Goal: Information Seeking & Learning: Learn about a topic

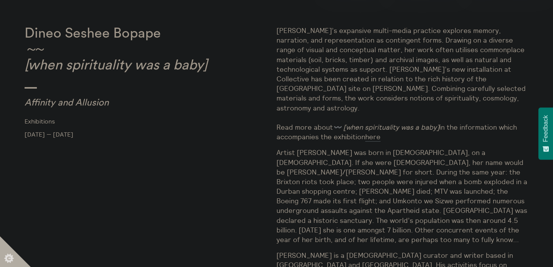
click at [367, 86] on p "[PERSON_NAME]’s expansive multi-media practice explores memory, narration, and …" at bounding box center [403, 84] width 252 height 116
drag, startPoint x: 367, startPoint y: 86, endPoint x: 433, endPoint y: 91, distance: 65.5
click at [433, 91] on p "[PERSON_NAME]’s expansive multi-media practice explores memory, narration, and …" at bounding box center [403, 84] width 252 height 116
click at [454, 86] on p "[PERSON_NAME]’s expansive multi-media practice explores memory, narration, and …" at bounding box center [403, 84] width 252 height 116
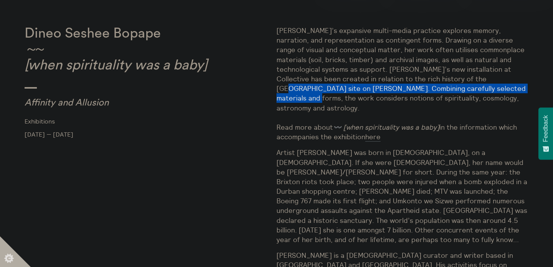
drag, startPoint x: 454, startPoint y: 86, endPoint x: 454, endPoint y: 80, distance: 5.8
click at [454, 80] on p "[PERSON_NAME]’s expansive multi-media practice explores memory, narration, and …" at bounding box center [403, 84] width 252 height 116
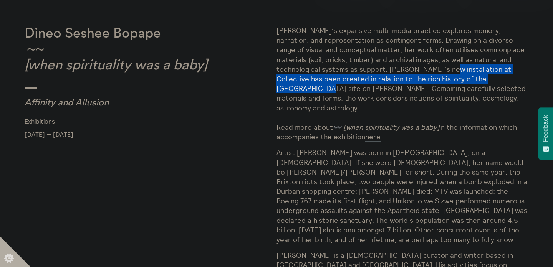
drag, startPoint x: 454, startPoint y: 80, endPoint x: 446, endPoint y: 72, distance: 10.6
click at [446, 72] on p "[PERSON_NAME]’s expansive multi-media practice explores memory, narration, and …" at bounding box center [403, 84] width 252 height 116
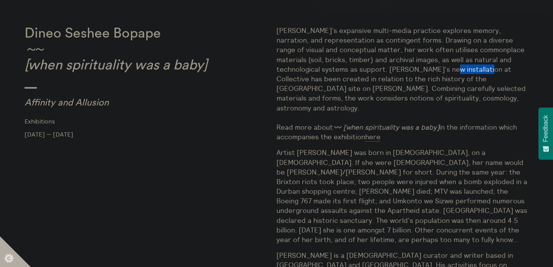
drag, startPoint x: 446, startPoint y: 72, endPoint x: 433, endPoint y: 75, distance: 14.0
click at [433, 75] on p "[PERSON_NAME]’s expansive multi-media practice explores memory, narration, and …" at bounding box center [403, 84] width 252 height 116
